Goal: Book appointment/travel/reservation

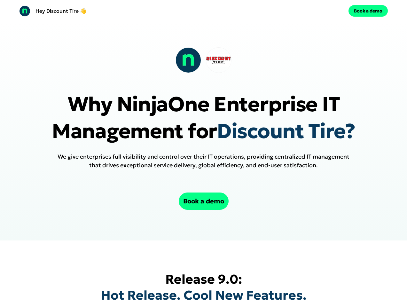
click at [203, 11] on div "Hey Discount Tire 👋 Book a demo" at bounding box center [203, 11] width 407 height 22
click at [110, 11] on div "Hey Discount Tire 👋" at bounding box center [110, 10] width 182 height 11
click at [297, 11] on div "Book a demo" at bounding box center [297, 11] width 182 height 12
click at [368, 11] on button "Book a demo" at bounding box center [367, 11] width 39 height 12
click at [203, 60] on div at bounding box center [203, 60] width 56 height 26
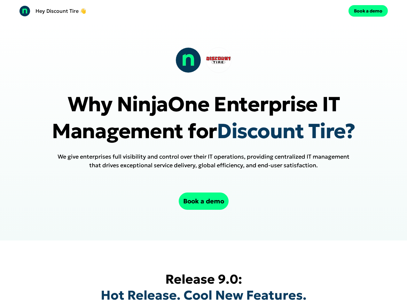
click at [203, 130] on p "Why NinjaOne Enterprise IT Management for Discount Tire?" at bounding box center [203, 118] width 343 height 54
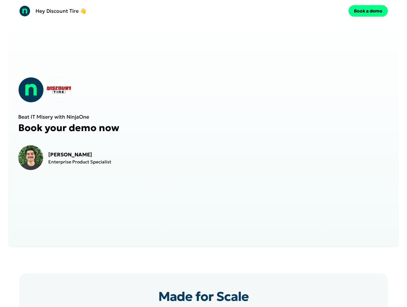
click at [203, 289] on strong "Made for Scale" at bounding box center [203, 296] width 90 height 16
